Goal: Task Accomplishment & Management: Use online tool/utility

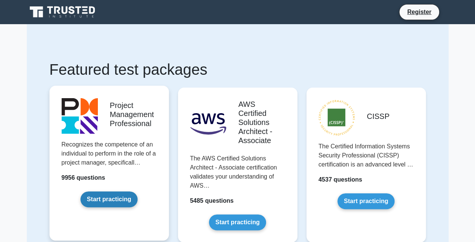
click at [104, 199] on link "Start practicing" at bounding box center [108, 199] width 57 height 16
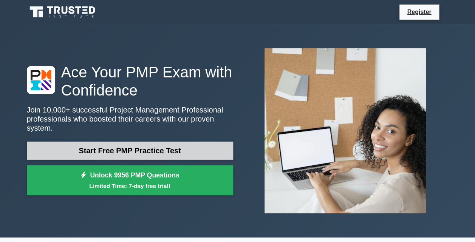
click at [127, 142] on link "Start Free PMP Practice Test" at bounding box center [130, 151] width 206 height 18
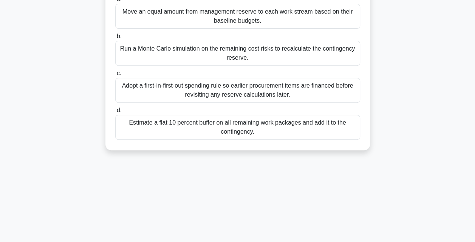
scroll to position [166, 0]
